Goal: Task Accomplishment & Management: Manage account settings

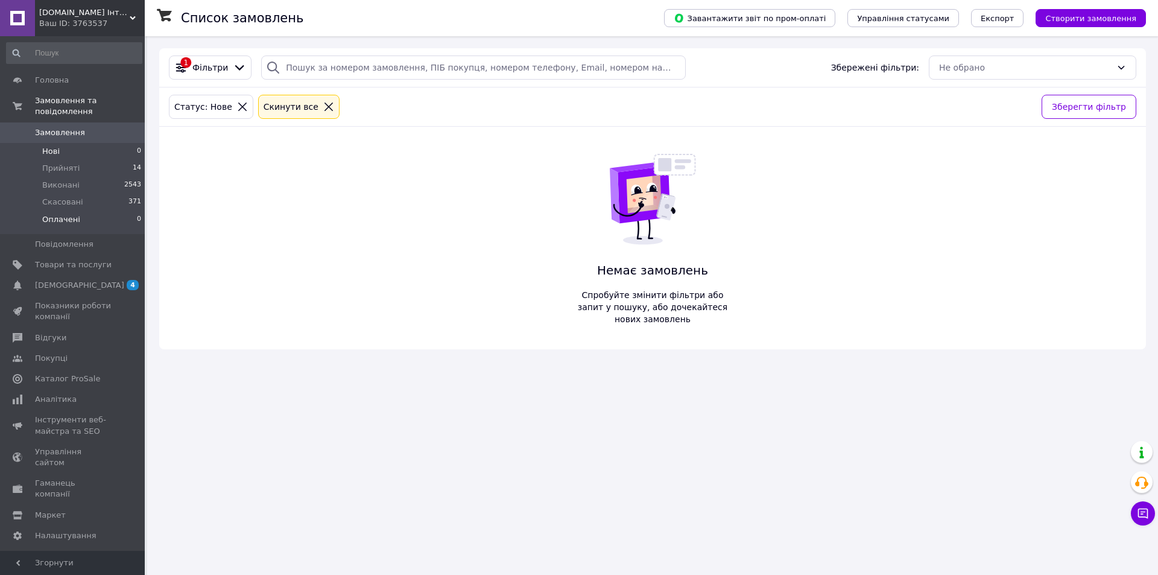
click at [68, 214] on span "Оплачені" at bounding box center [61, 219] width 38 height 11
click at [55, 146] on span "Нові" at bounding box center [50, 151] width 17 height 11
click at [52, 127] on span "Замовлення" at bounding box center [60, 132] width 50 height 11
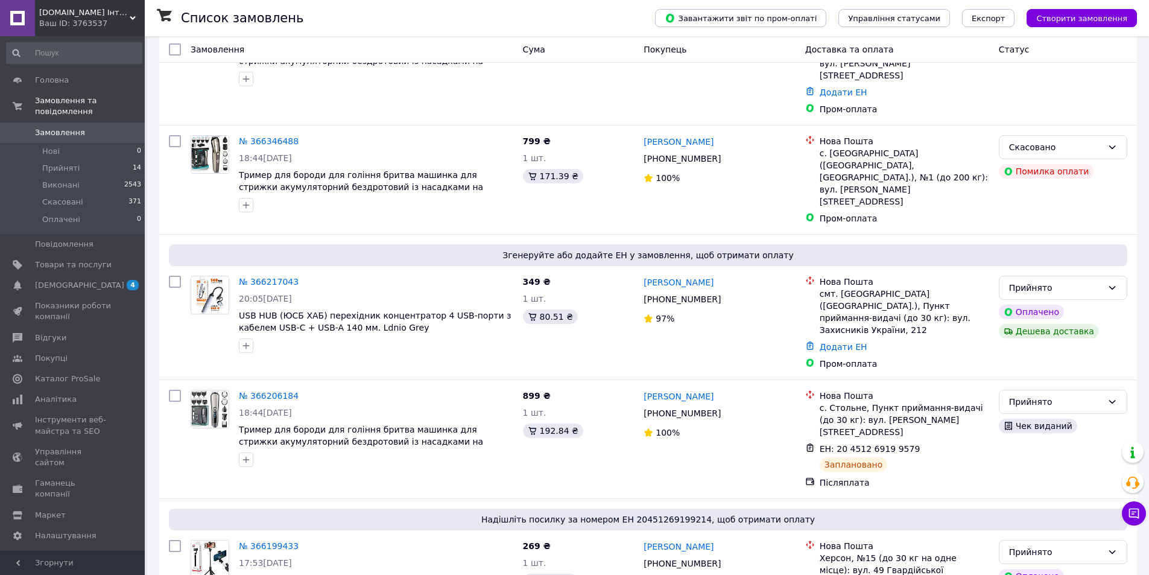
scroll to position [241, 0]
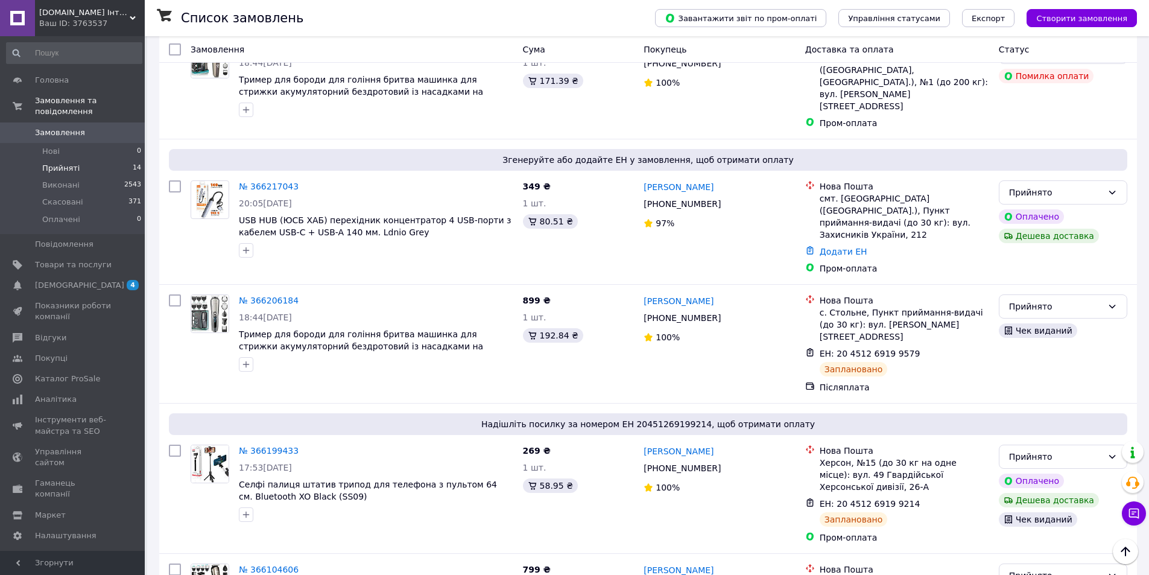
click at [57, 163] on span "Прийняті" at bounding box center [60, 168] width 37 height 11
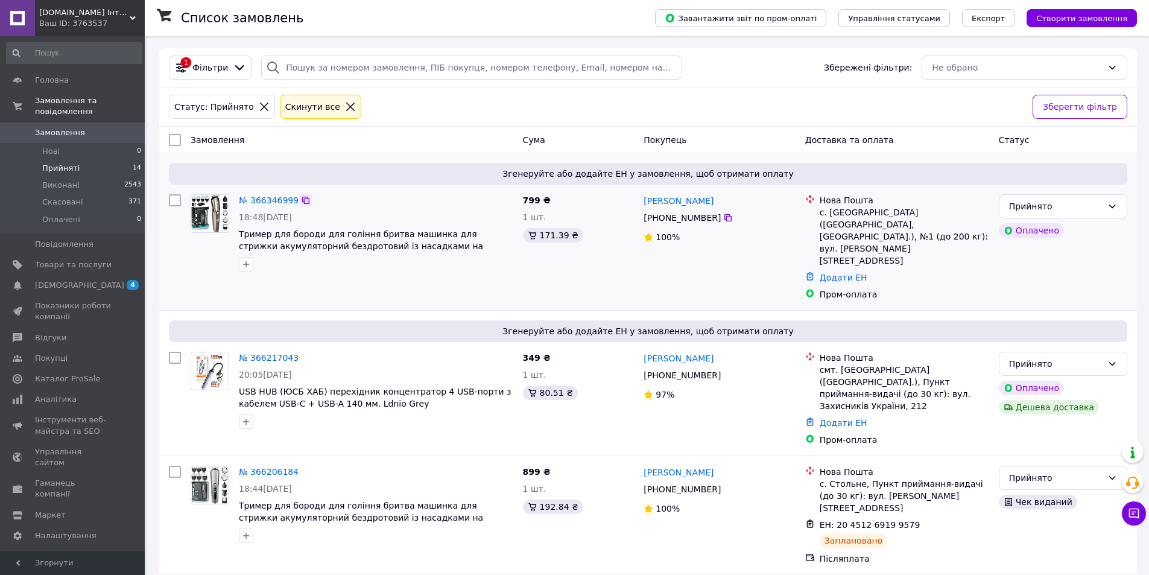
click at [301, 198] on icon at bounding box center [306, 200] width 10 height 10
drag, startPoint x: 646, startPoint y: 203, endPoint x: 725, endPoint y: 206, distance: 79.1
click at [715, 206] on div "[PERSON_NAME]" at bounding box center [678, 200] width 72 height 15
copy link "[PERSON_NAME]"
click at [723, 215] on icon at bounding box center [728, 218] width 10 height 10
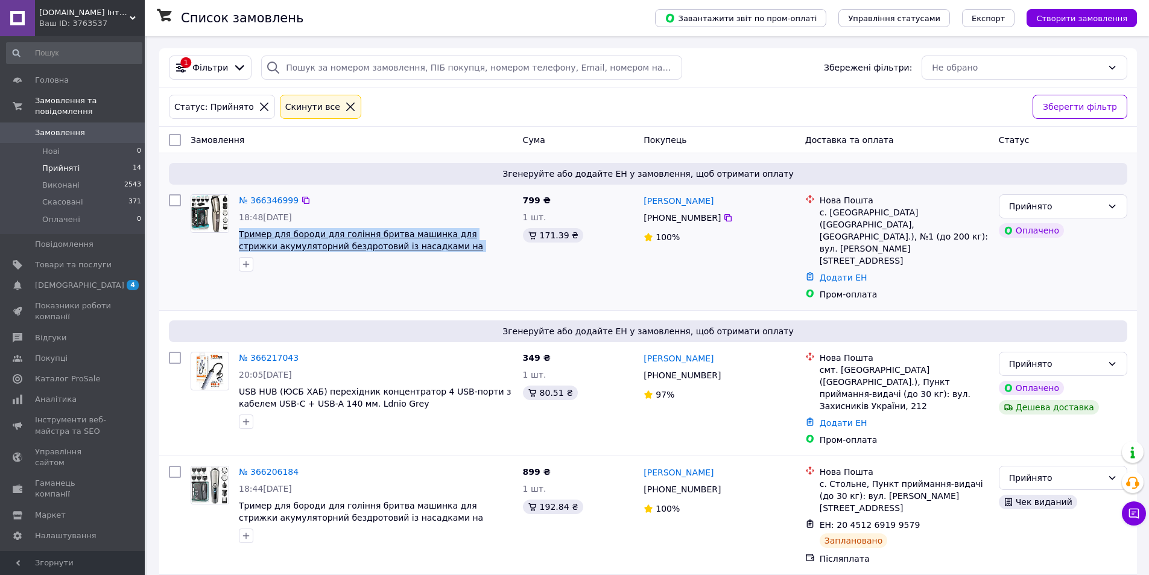
drag, startPoint x: 238, startPoint y: 233, endPoint x: 489, endPoint y: 249, distance: 251.4
copy span "Тример для бороди для гоління бритва машинка для стрижки акумуляторний бездрото…"
click at [264, 198] on link "№ 366346999" at bounding box center [269, 200] width 60 height 10
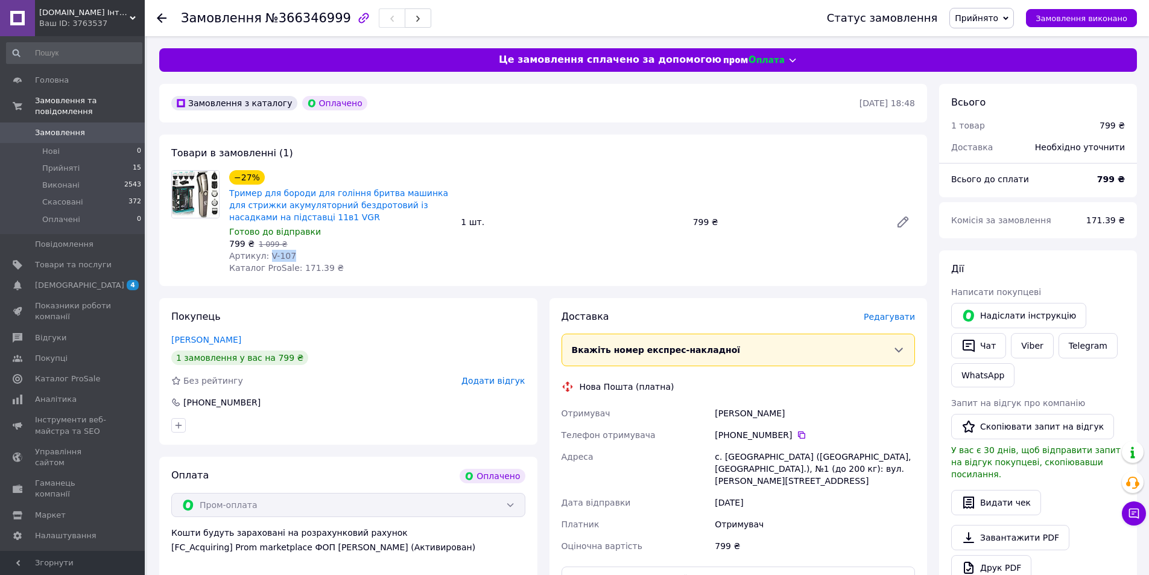
drag, startPoint x: 267, startPoint y: 256, endPoint x: 341, endPoint y: 259, distance: 74.9
click at [341, 259] on div "Артикул: V-107" at bounding box center [340, 256] width 222 height 12
copy span "V-107"
click at [901, 308] on div "Доставка [PERSON_NAME] Вкажіть номер експрес-накладної Обов'язково введіть номе…" at bounding box center [738, 491] width 378 height 387
click at [899, 315] on span "Редагувати" at bounding box center [889, 317] width 51 height 10
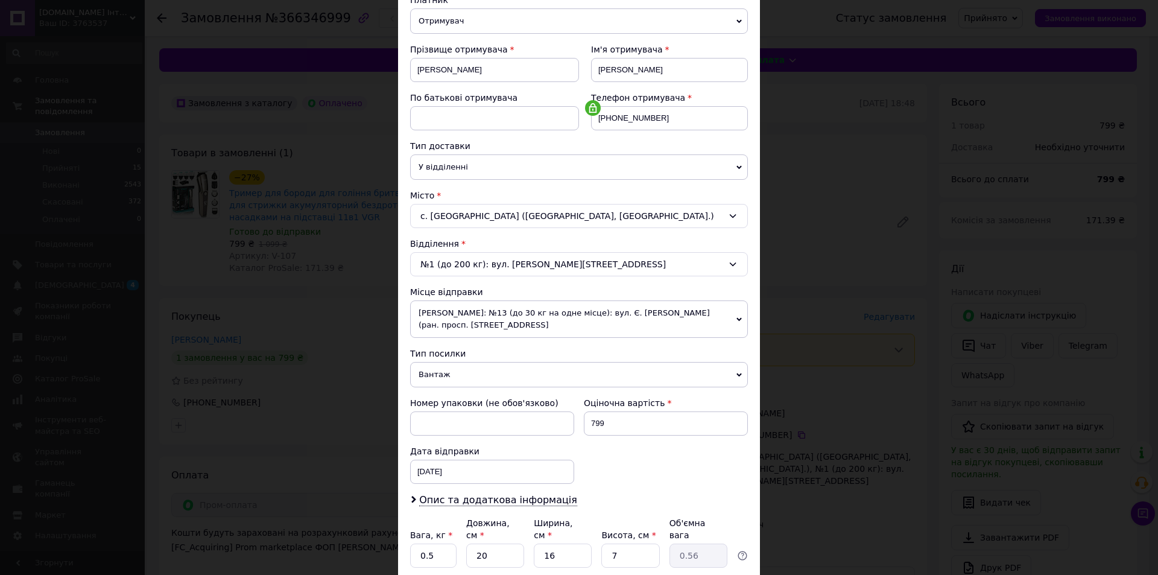
scroll to position [238, 0]
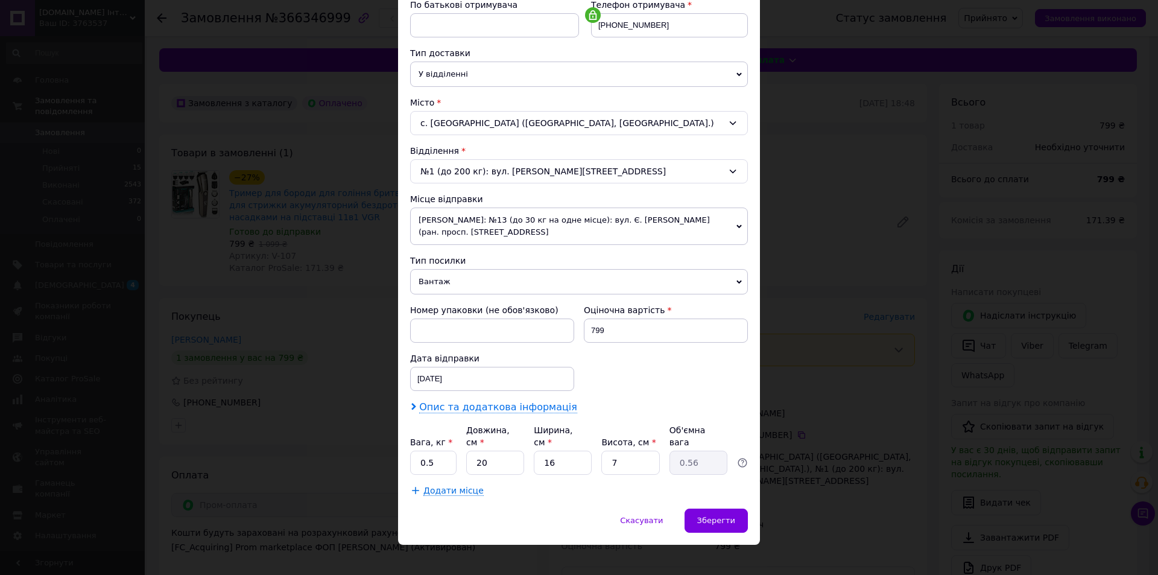
click at [458, 407] on span "Опис та додаткова інформація" at bounding box center [498, 407] width 158 height 12
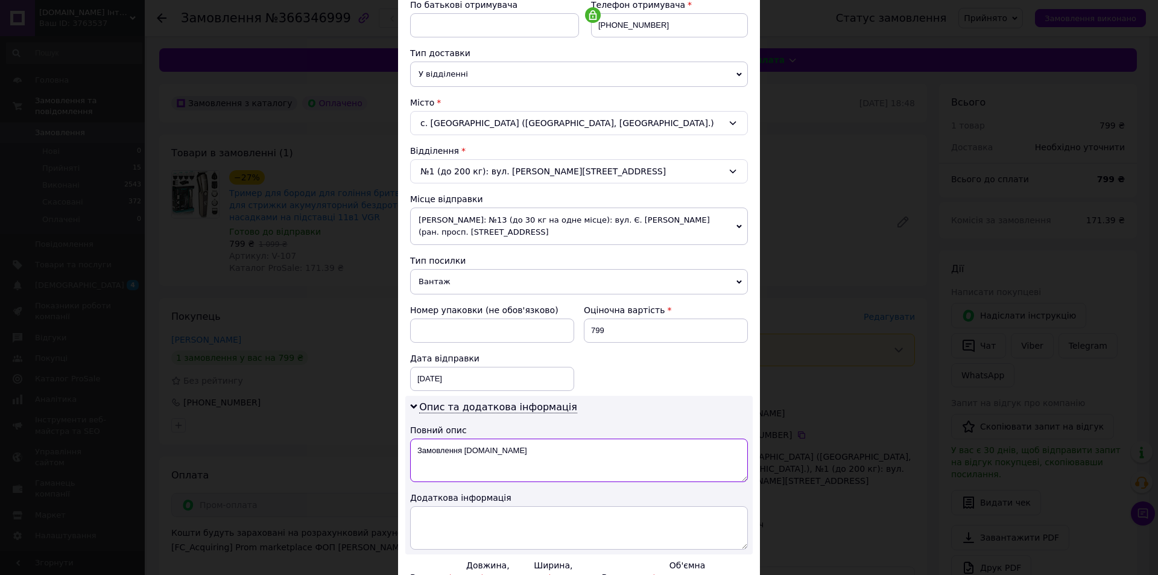
click at [455, 454] on textarea "Замовлення [DOMAIN_NAME]" at bounding box center [579, 460] width 338 height 43
paste textarea "V-107"
type textarea "V-107"
click at [452, 532] on textarea at bounding box center [579, 527] width 338 height 43
paste textarea "V-107"
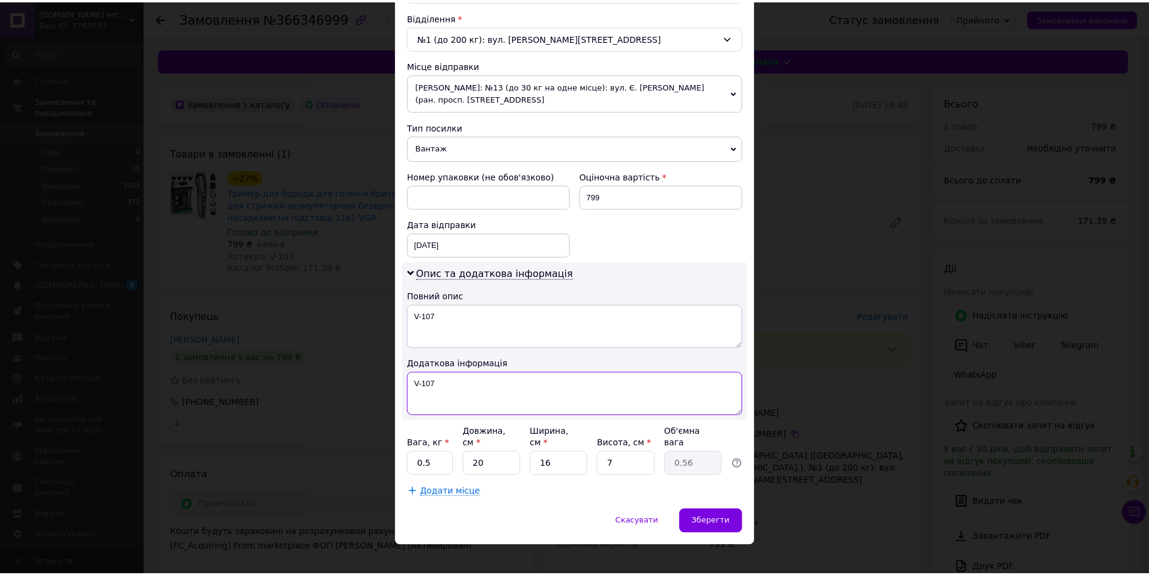
scroll to position [373, 0]
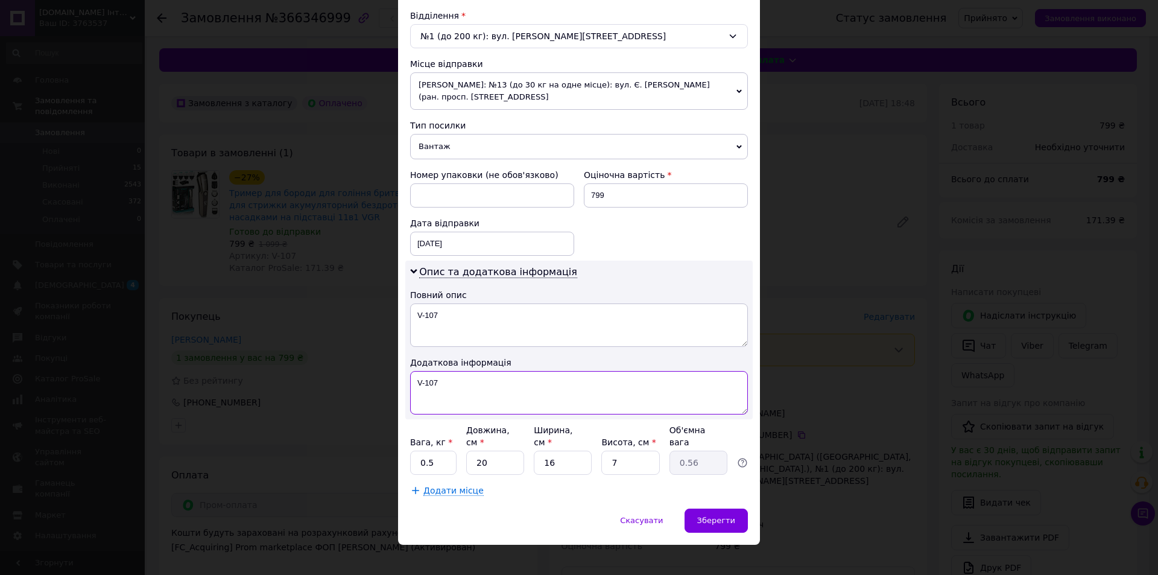
type textarea "V-107"
click at [423, 456] on input "0.5" at bounding box center [433, 463] width 46 height 24
type input "1"
click at [460, 388] on textarea "V-107" at bounding box center [579, 392] width 338 height 43
click at [697, 512] on div "Зберегти" at bounding box center [716, 520] width 63 height 24
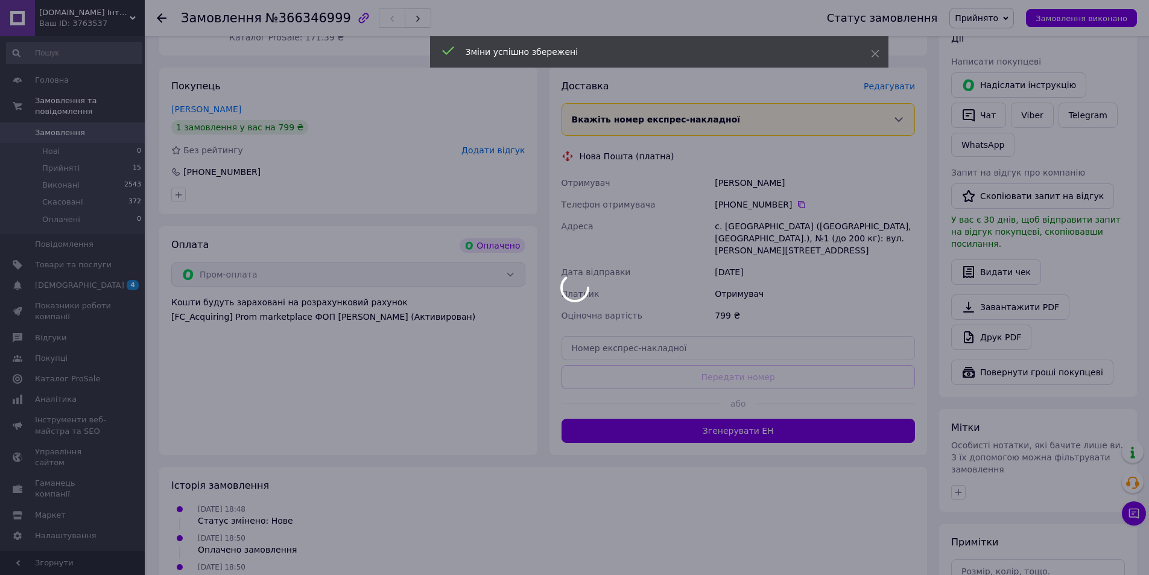
scroll to position [241, 0]
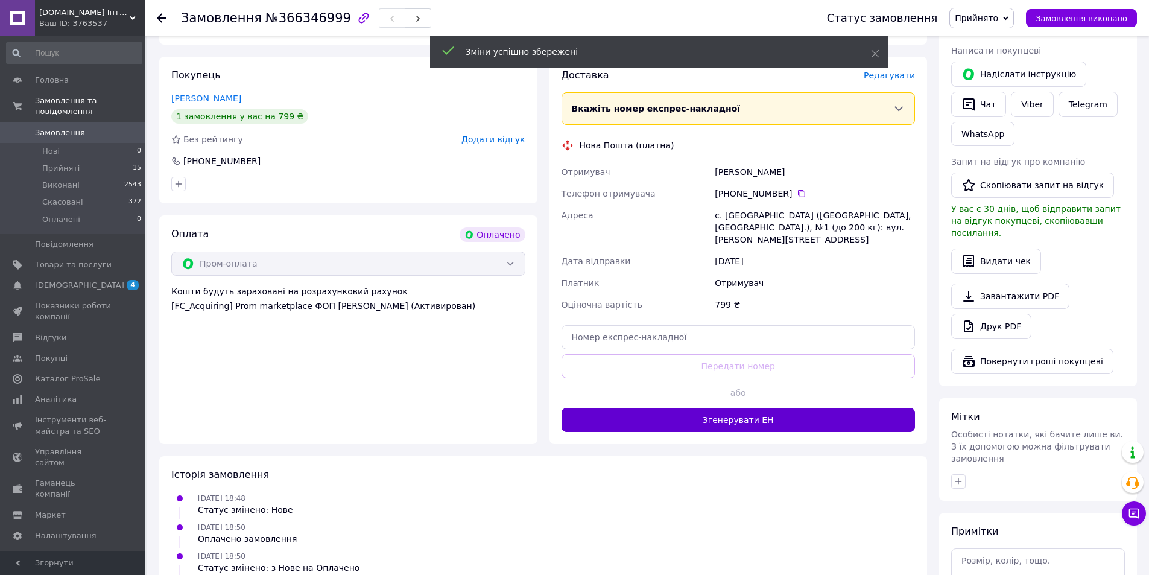
click at [752, 410] on button "Згенерувати ЕН" at bounding box center [739, 420] width 354 height 24
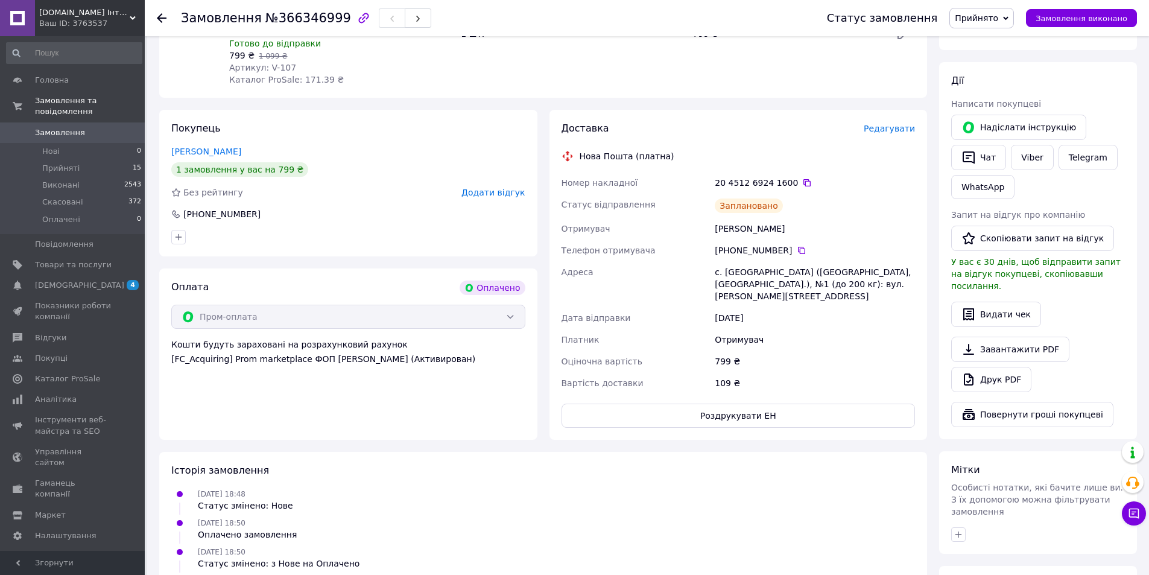
scroll to position [121, 0]
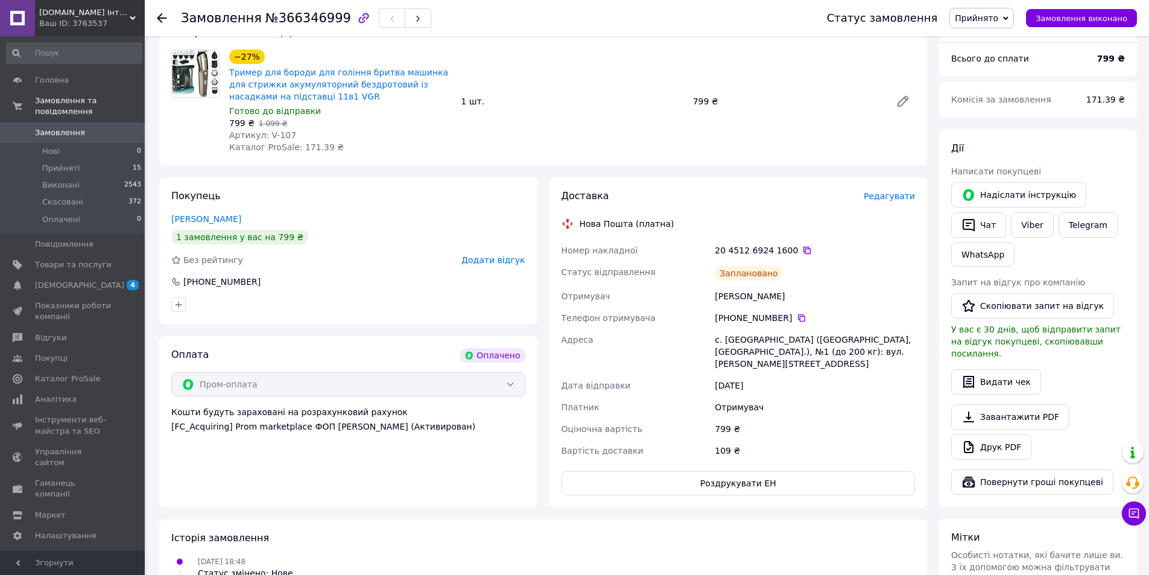
click at [803, 247] on icon at bounding box center [806, 250] width 7 height 7
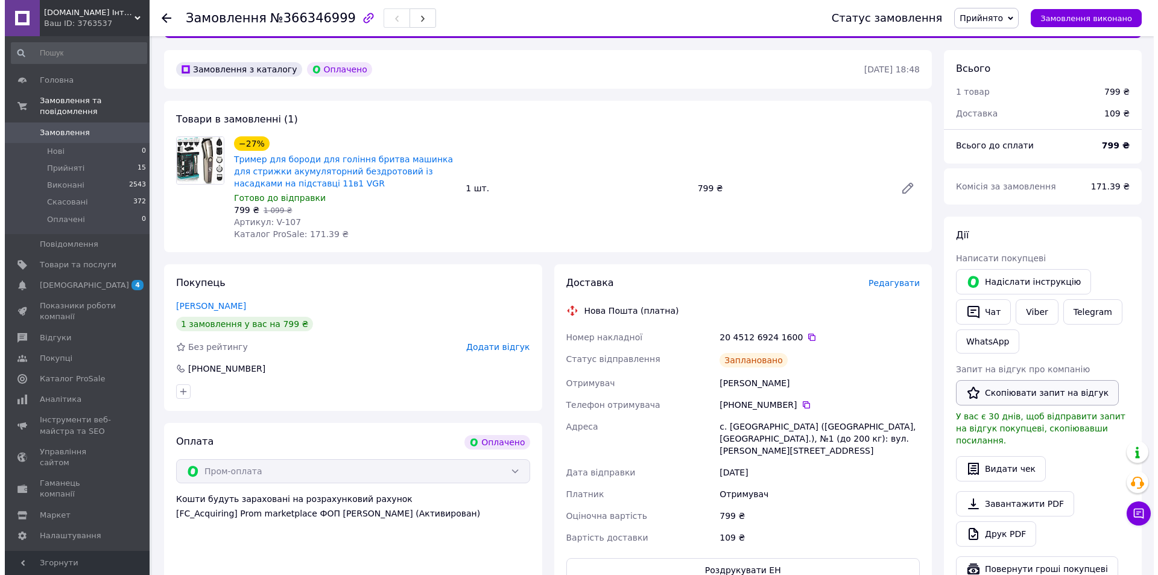
scroll to position [60, 0]
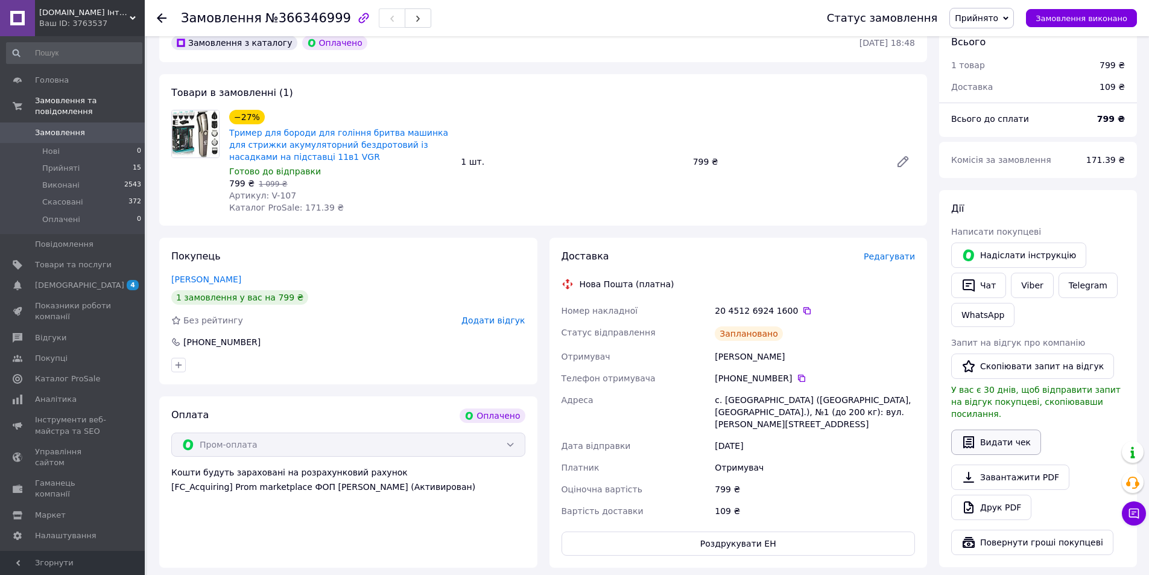
click at [982, 429] on button "Видати чек" at bounding box center [996, 441] width 90 height 25
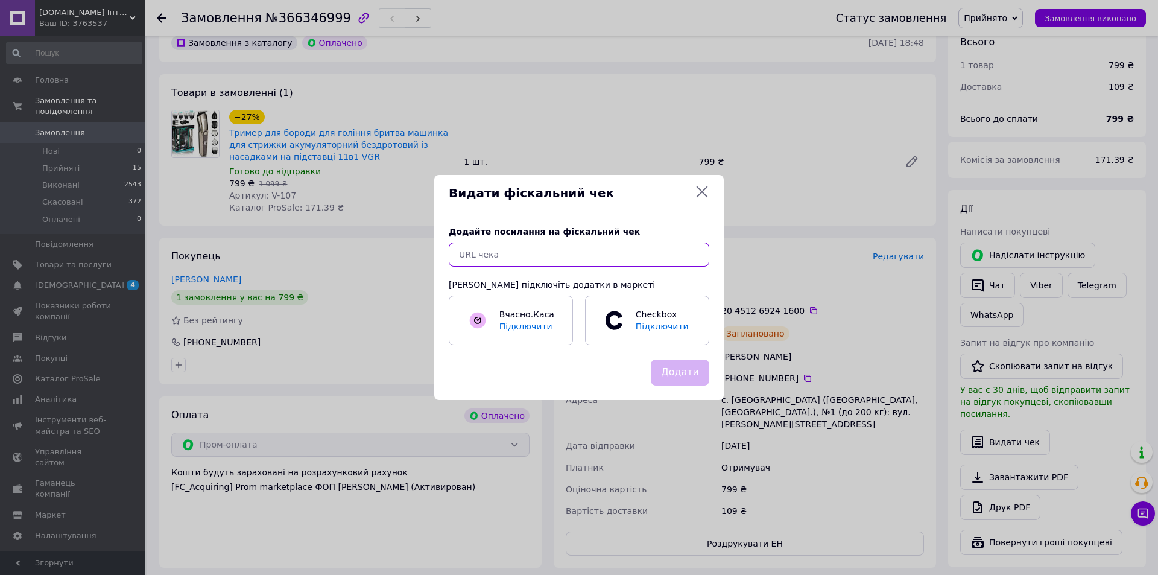
click at [546, 266] on input "text" at bounding box center [579, 254] width 261 height 24
paste input "[URL][DOMAIN_NAME]"
type input "[URL][DOMAIN_NAME]"
click at [686, 367] on button "Додати" at bounding box center [680, 372] width 59 height 26
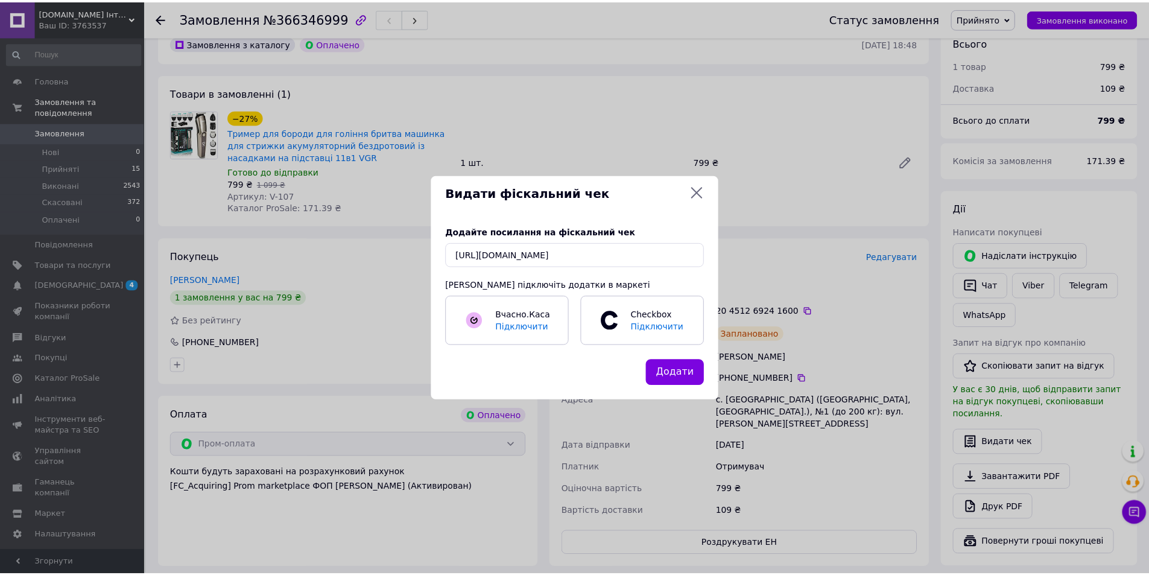
scroll to position [0, 0]
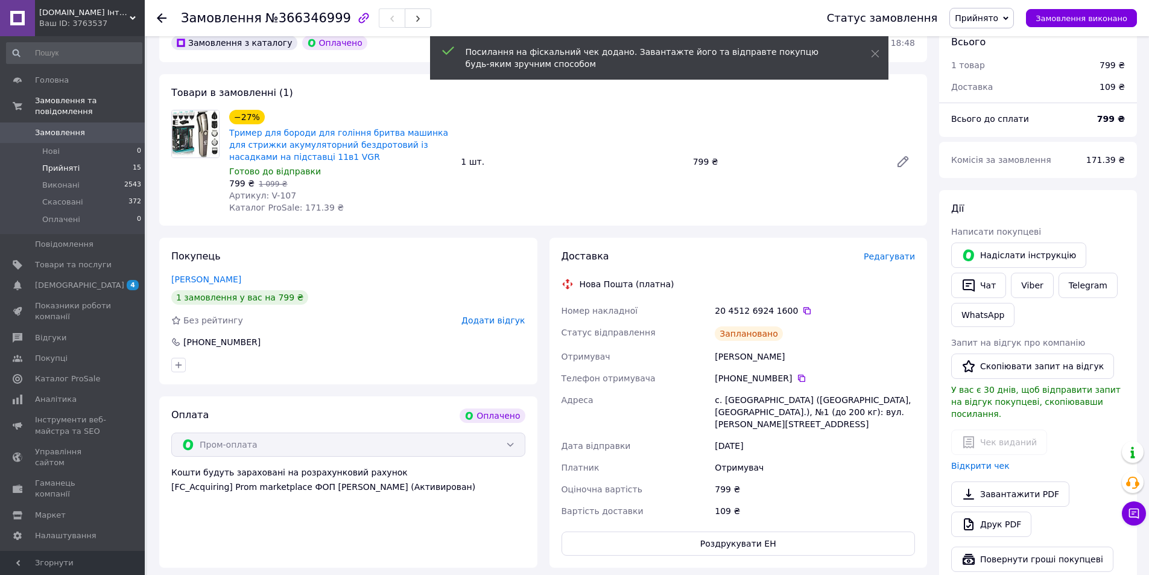
click at [40, 160] on li "Прийняті 15" at bounding box center [74, 168] width 148 height 17
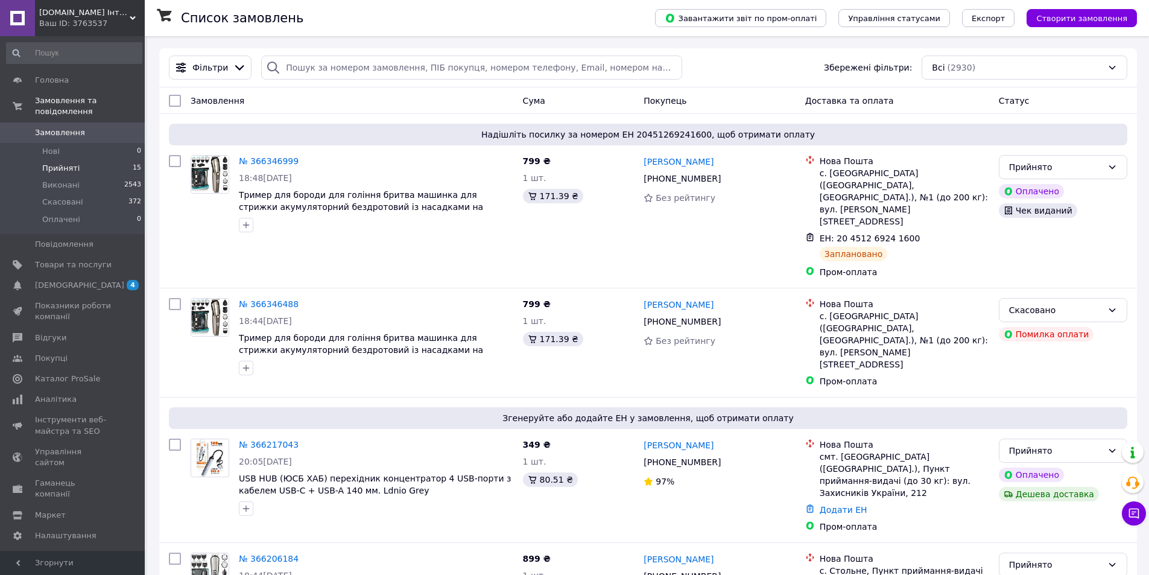
click at [64, 163] on span "Прийняті" at bounding box center [60, 168] width 37 height 11
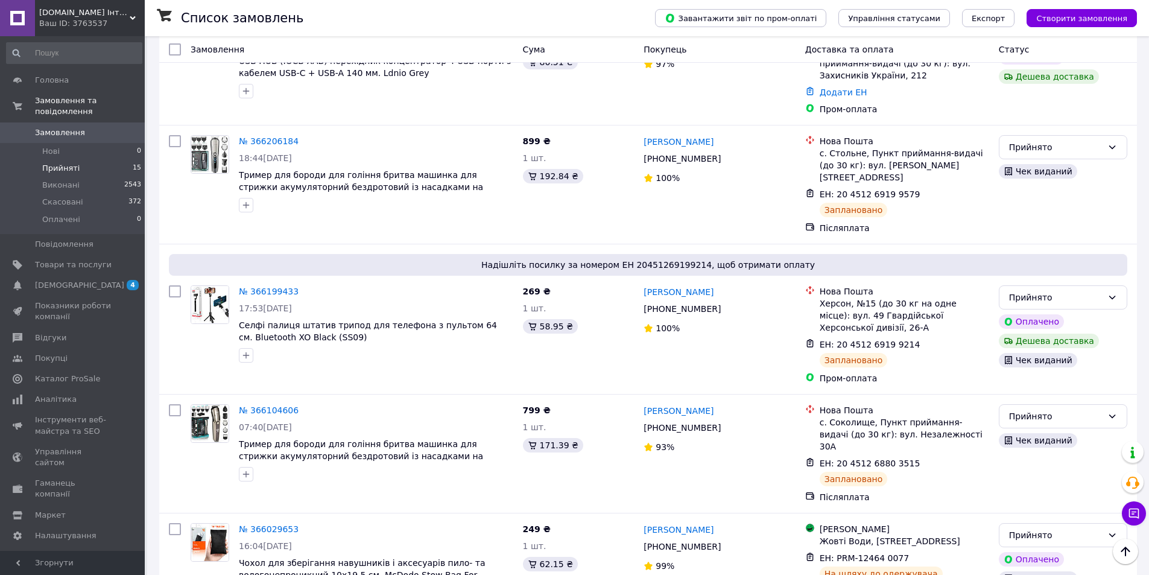
scroll to position [1293, 0]
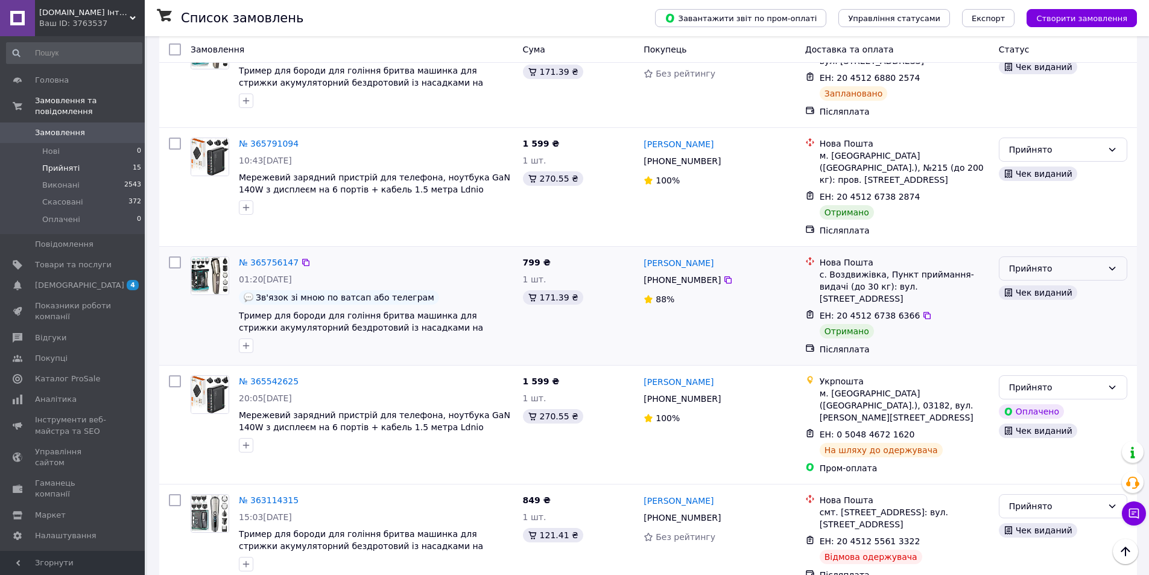
click at [1044, 262] on div "Прийнято" at bounding box center [1055, 268] width 93 height 13
click at [1037, 189] on li "Виконано" at bounding box center [1062, 194] width 127 height 22
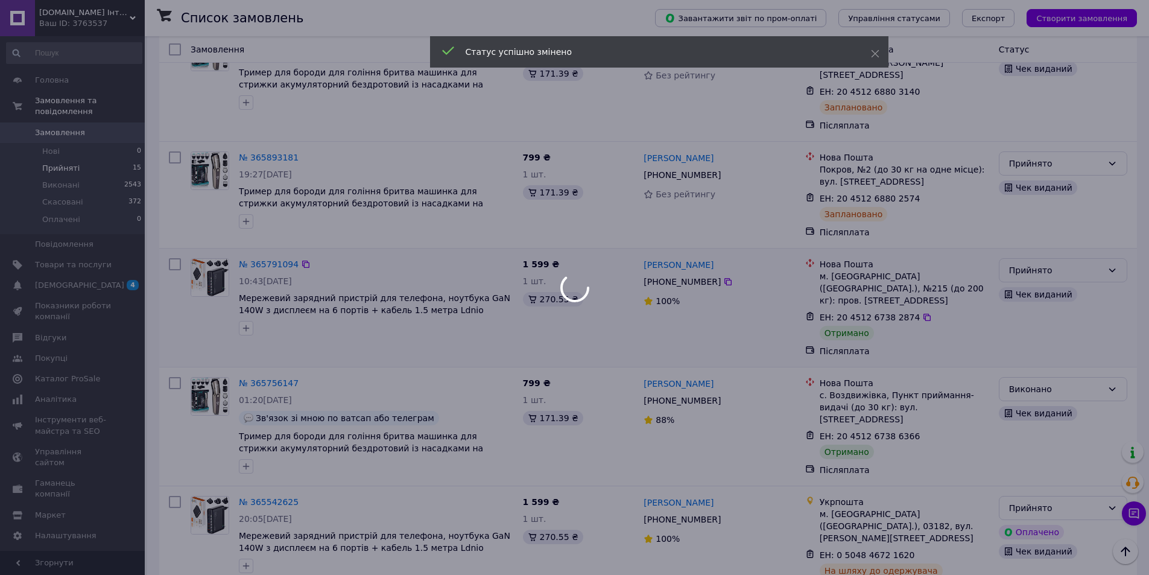
scroll to position [1173, 0]
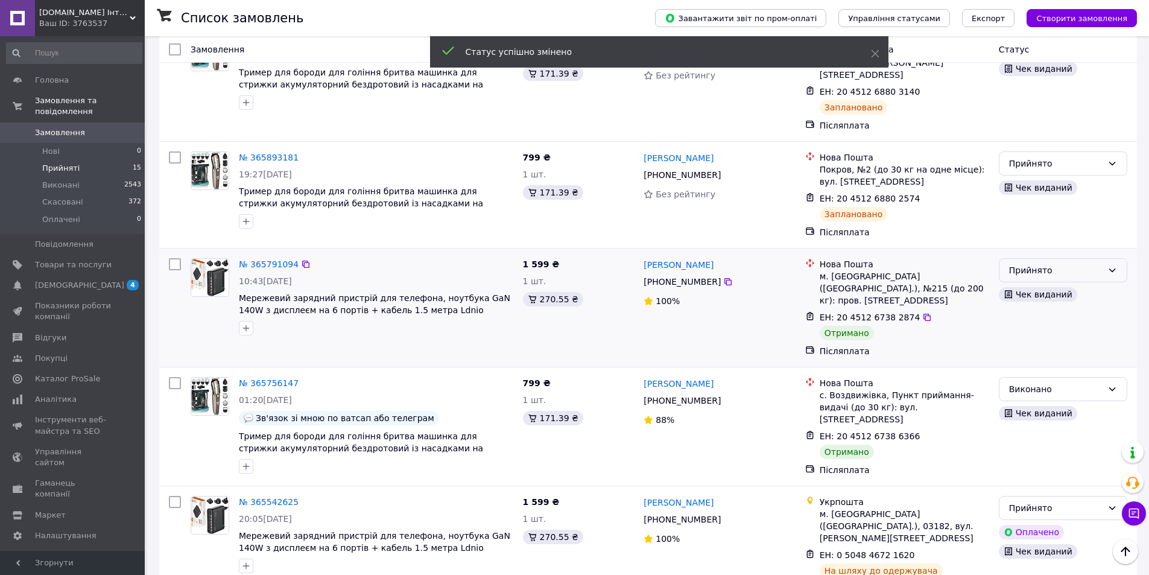
click at [1018, 264] on div "Прийнято" at bounding box center [1055, 270] width 93 height 13
click at [1022, 201] on li "Виконано" at bounding box center [1062, 208] width 127 height 22
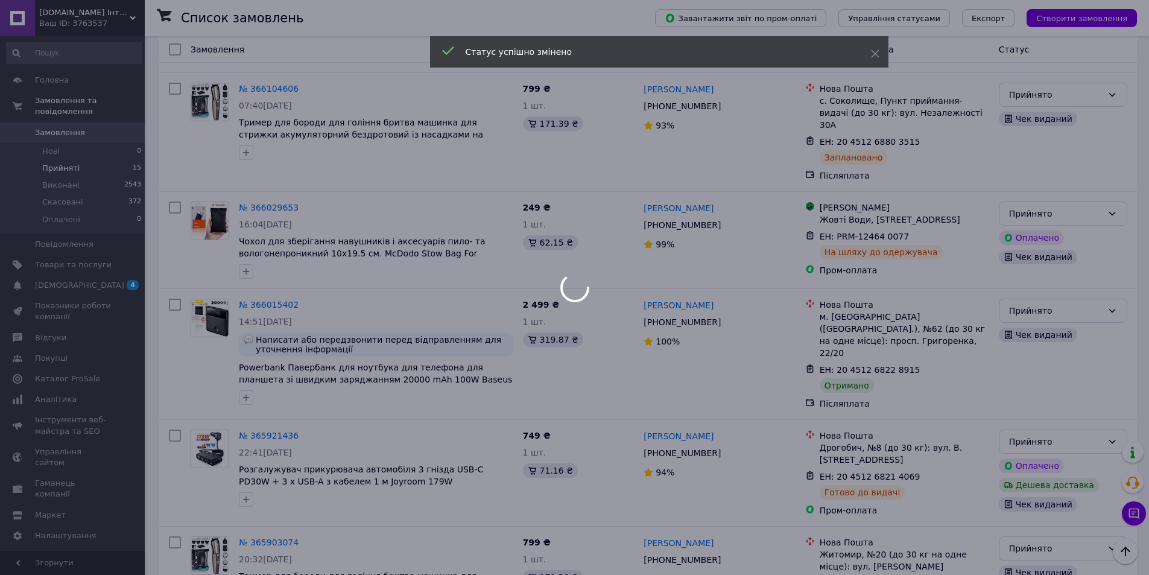
scroll to position [630, 0]
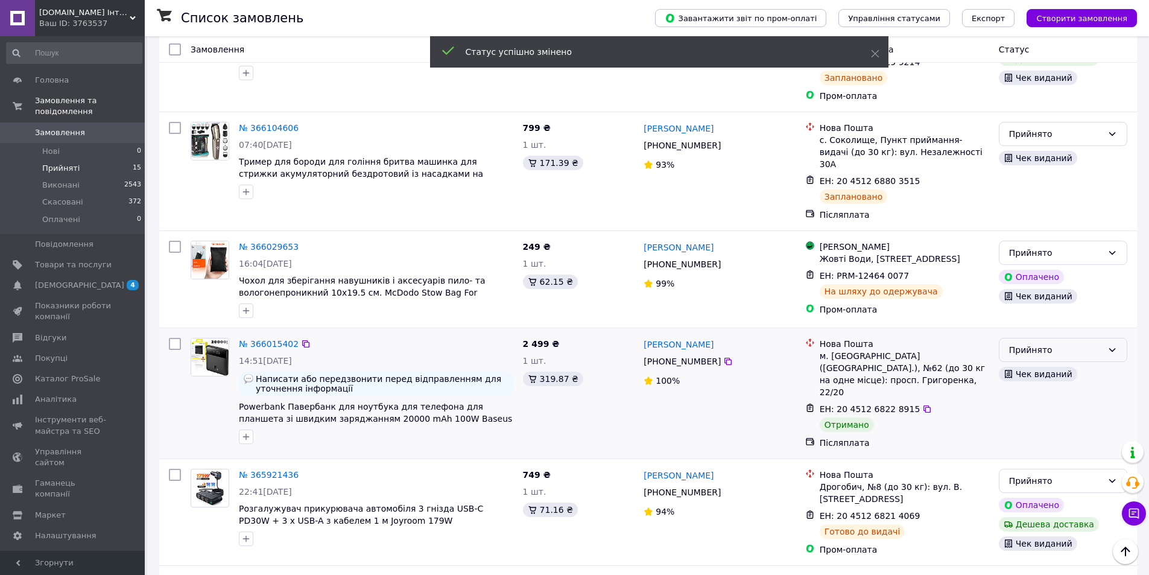
click at [1033, 343] on div "Прийнято" at bounding box center [1055, 349] width 93 height 13
click at [1026, 298] on li "Виконано" at bounding box center [1062, 304] width 127 height 22
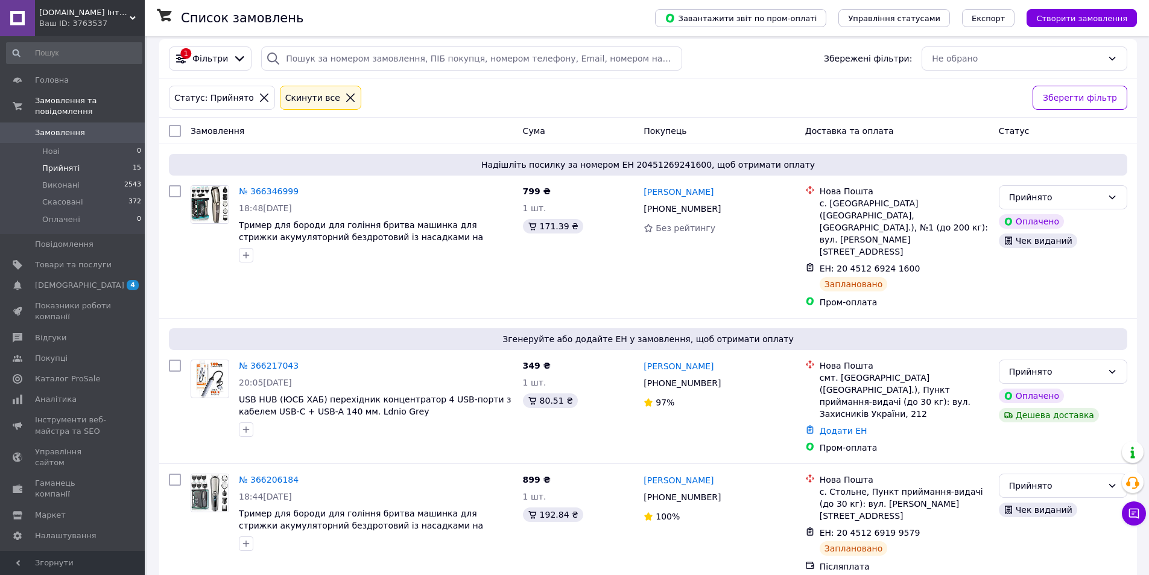
scroll to position [0, 0]
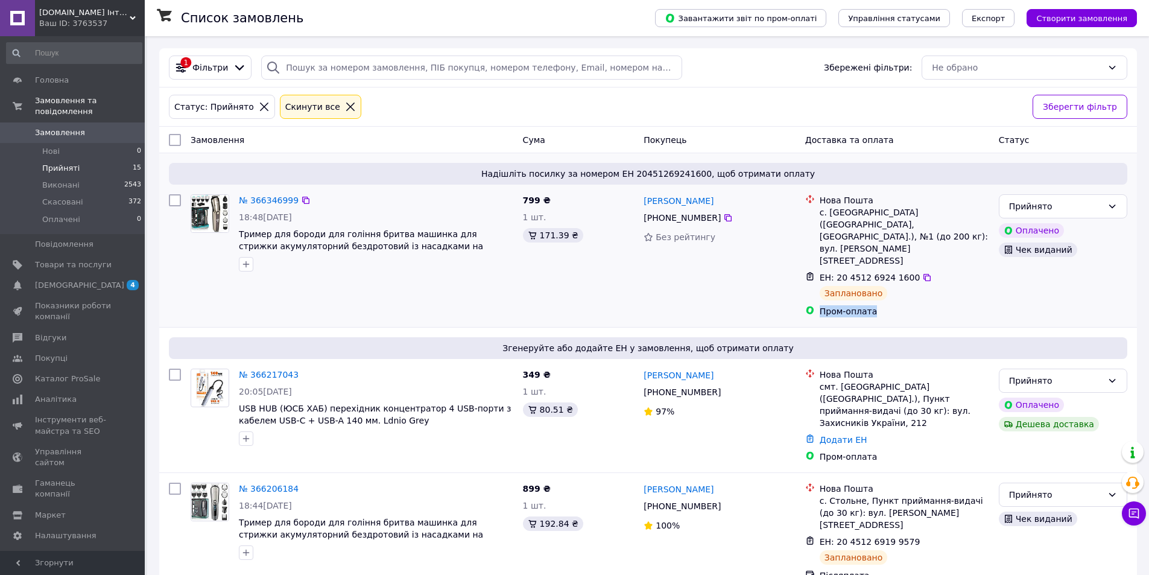
drag, startPoint x: 887, startPoint y: 290, endPoint x: 820, endPoint y: 296, distance: 67.2
click at [820, 296] on div "Нова Пошта с. [GEOGRAPHIC_DATA] ([GEOGRAPHIC_DATA], [GEOGRAPHIC_DATA].), №1 (до…" at bounding box center [897, 255] width 194 height 133
click at [876, 305] on div "Пром-оплата" at bounding box center [904, 311] width 169 height 12
drag, startPoint x: 874, startPoint y: 292, endPoint x: 822, endPoint y: 293, distance: 51.9
click at [822, 305] on div "Пром-оплата" at bounding box center [904, 311] width 169 height 12
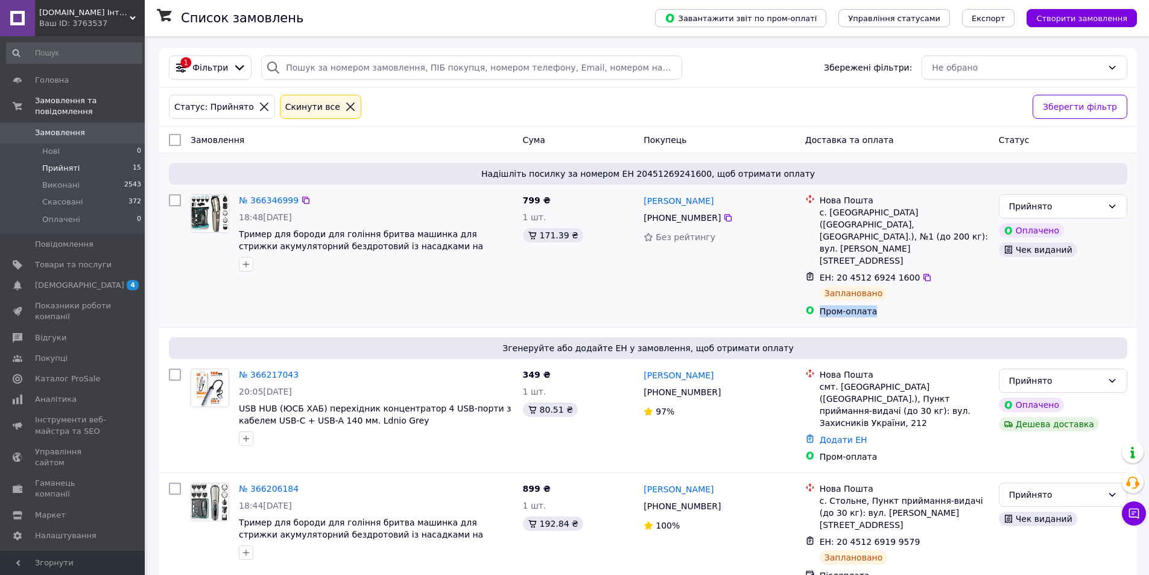
click at [826, 303] on div "Пром-оплата" at bounding box center [904, 311] width 174 height 17
drag, startPoint x: 821, startPoint y: 287, endPoint x: 888, endPoint y: 287, distance: 67.0
click at [888, 305] on div "Пром-оплата" at bounding box center [904, 311] width 169 height 12
click at [875, 300] on div "Надішліть посилку за номером ЕН 20451269241600, щоб отримати оплату № 366346999…" at bounding box center [648, 240] width 978 height 174
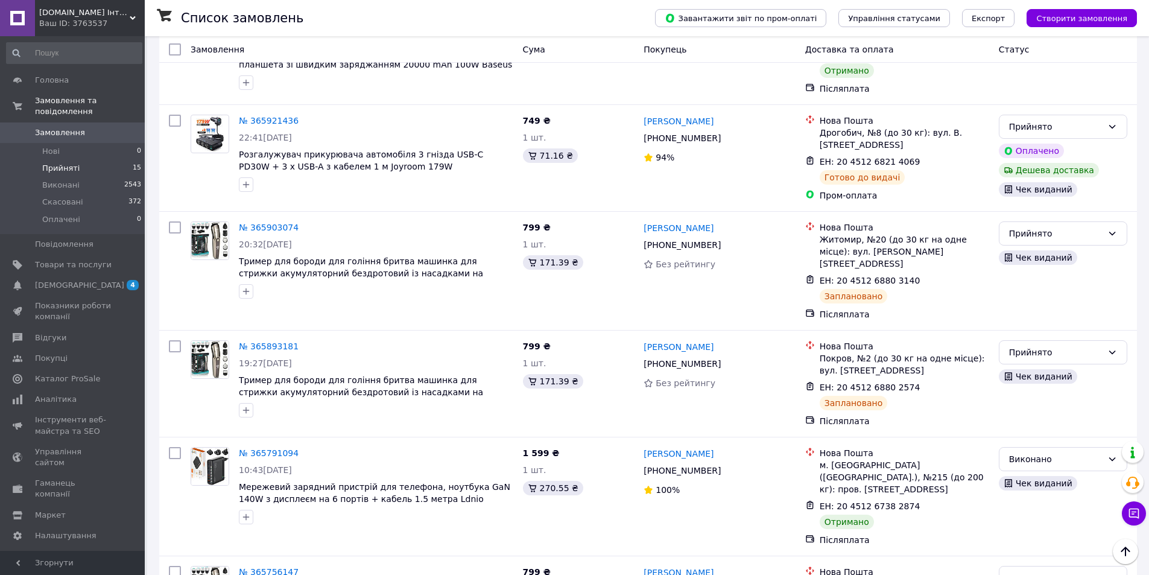
scroll to position [1293, 0]
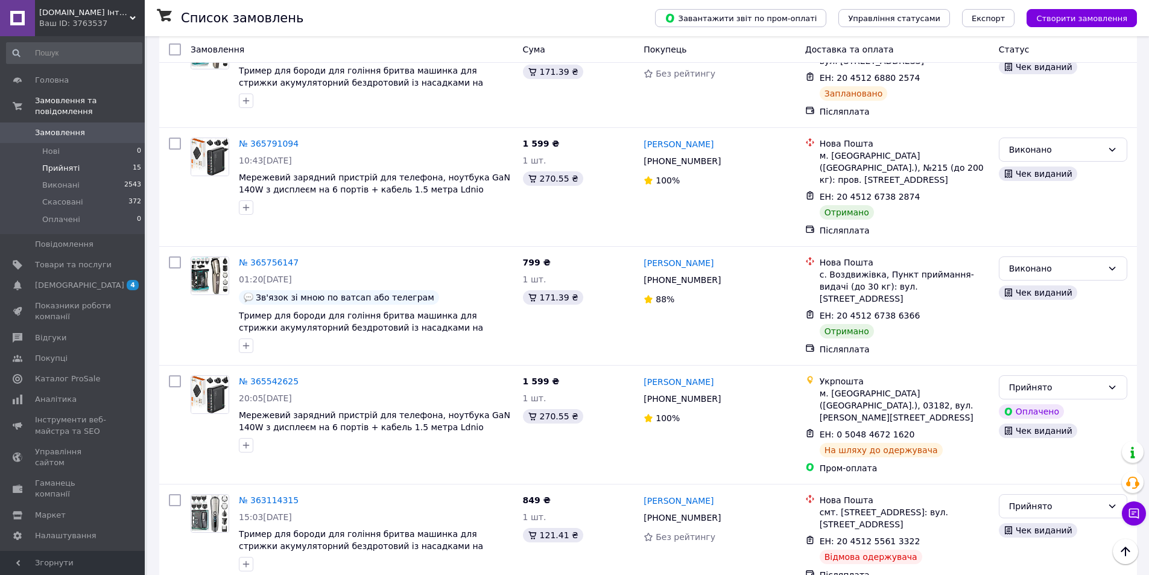
click at [59, 163] on span "Прийняті" at bounding box center [60, 168] width 37 height 11
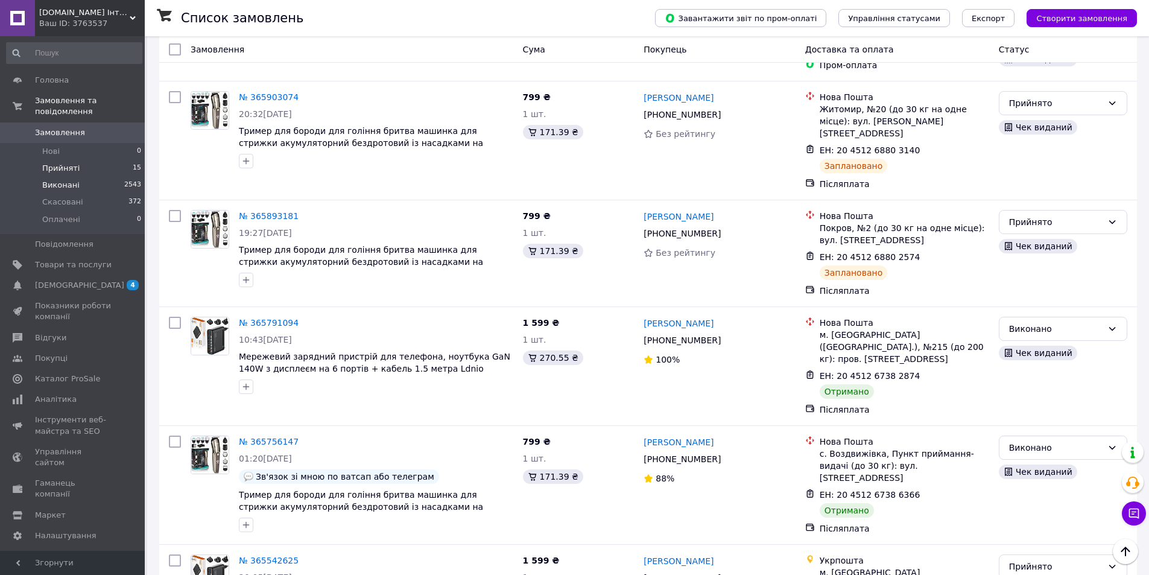
scroll to position [1112, 0]
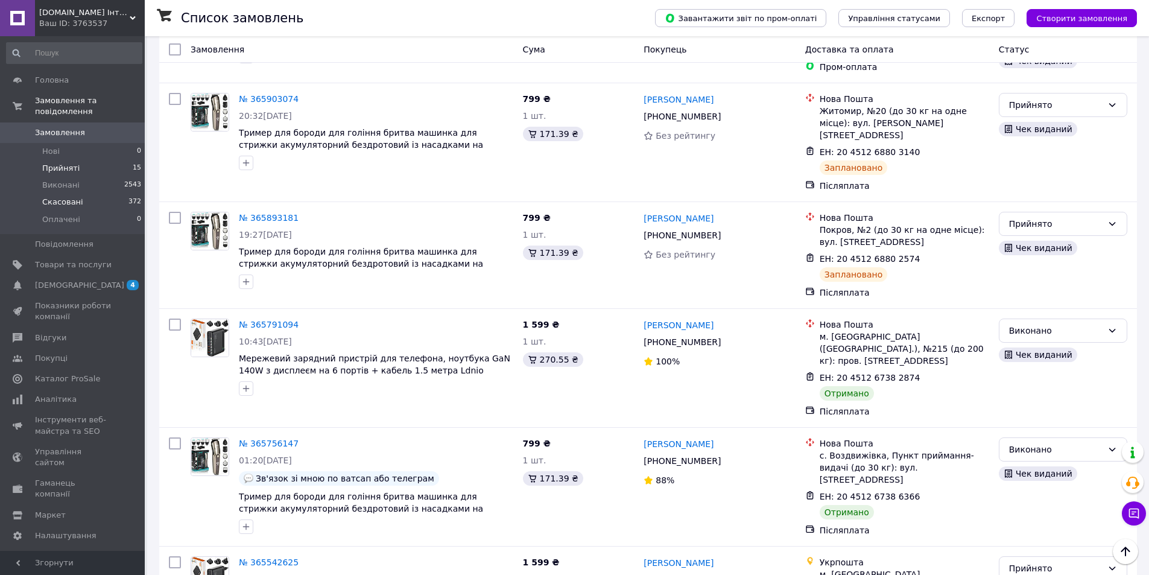
click at [62, 163] on span "Прийняті" at bounding box center [60, 168] width 37 height 11
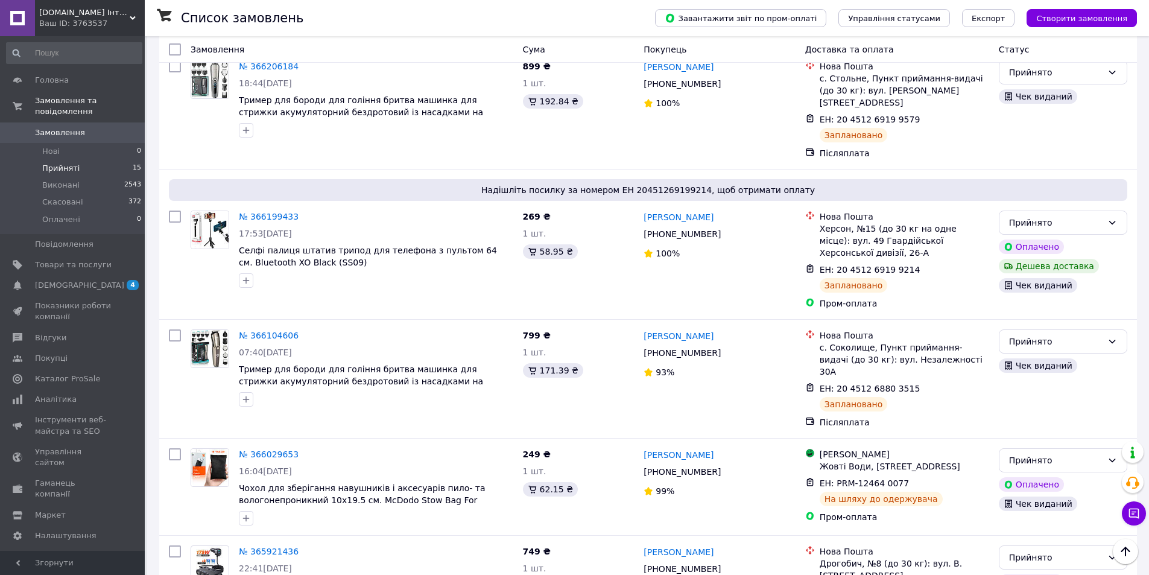
scroll to position [944, 0]
